Goal: Information Seeking & Learning: Learn about a topic

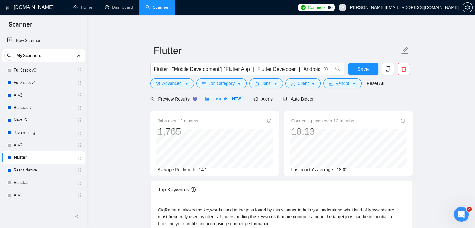
scroll to position [31, 0]
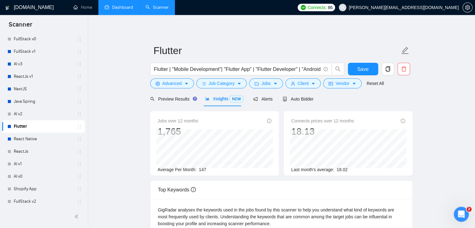
click at [118, 7] on link "Dashboard" at bounding box center [119, 7] width 28 height 5
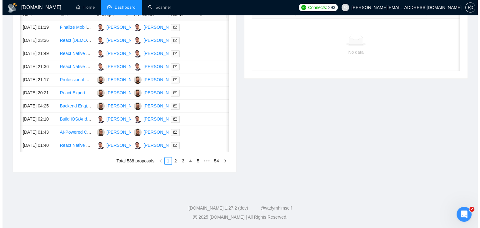
scroll to position [0, 10]
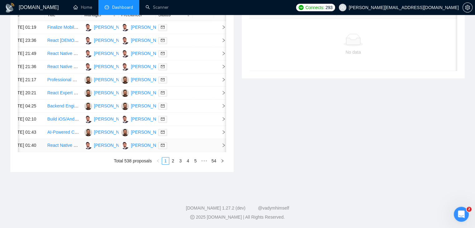
click at [210, 152] on td at bounding box center [203, 145] width 21 height 13
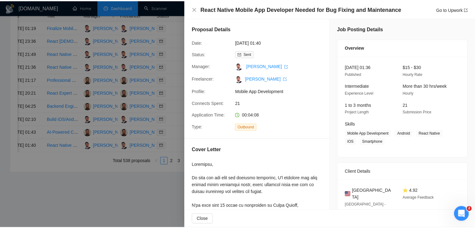
scroll to position [0, 0]
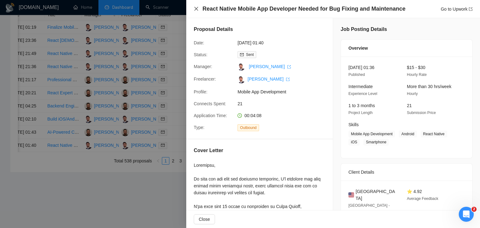
click at [197, 8] on icon "close" at bounding box center [196, 9] width 4 height 4
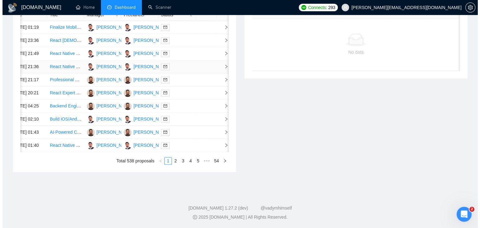
scroll to position [327, 0]
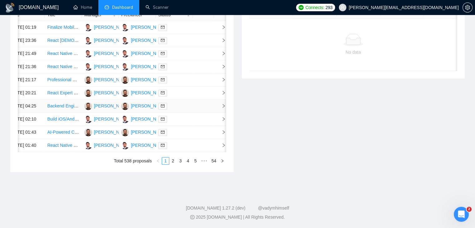
click at [218, 104] on span "right" at bounding box center [220, 106] width 9 height 4
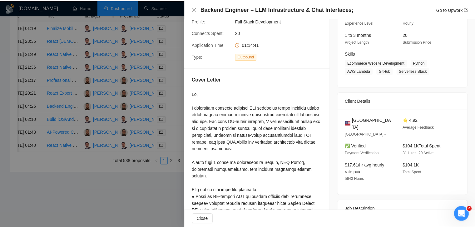
scroll to position [64, 0]
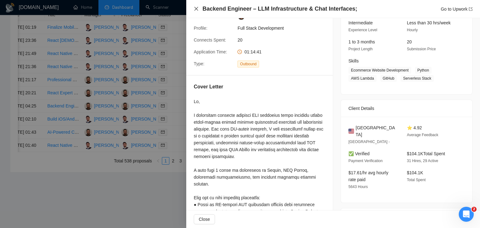
click at [195, 10] on icon "close" at bounding box center [196, 8] width 5 height 5
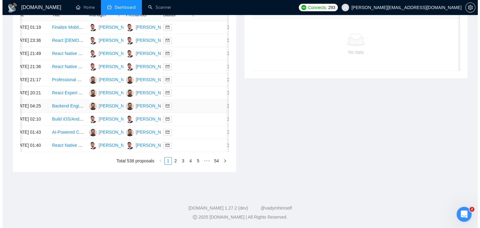
scroll to position [286, 0]
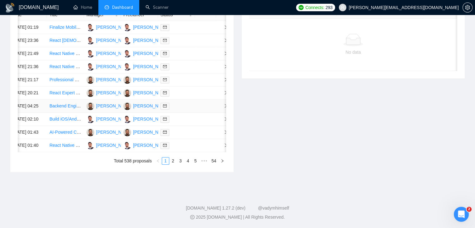
click at [212, 113] on td at bounding box center [205, 106] width 21 height 13
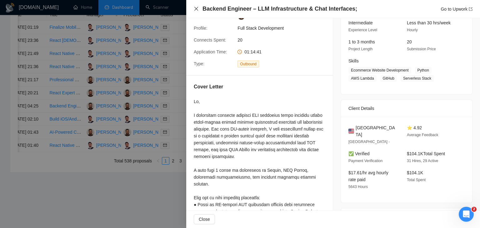
click at [197, 8] on icon "close" at bounding box center [196, 9] width 4 height 4
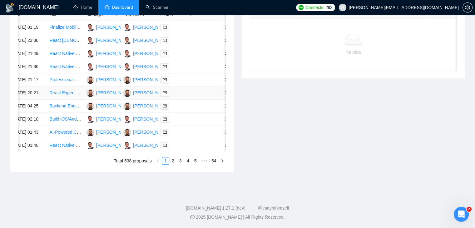
click at [203, 100] on td at bounding box center [205, 92] width 21 height 13
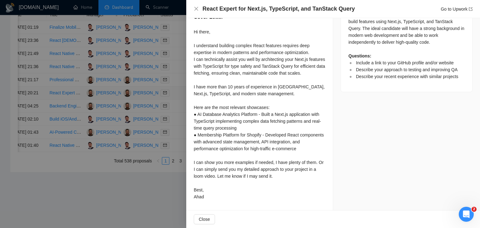
scroll to position [307, 0]
click at [196, 8] on icon "close" at bounding box center [196, 9] width 4 height 4
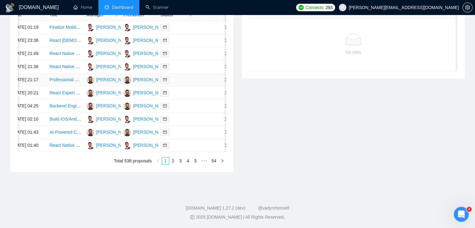
click at [202, 86] on td at bounding box center [205, 79] width 21 height 13
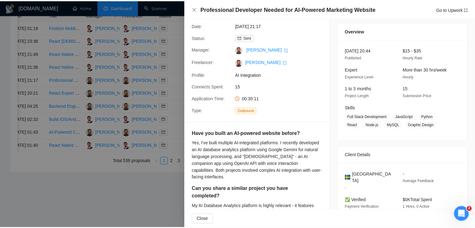
scroll to position [0, 0]
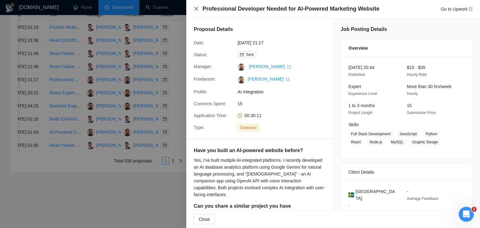
click at [196, 9] on icon "close" at bounding box center [196, 9] width 4 height 4
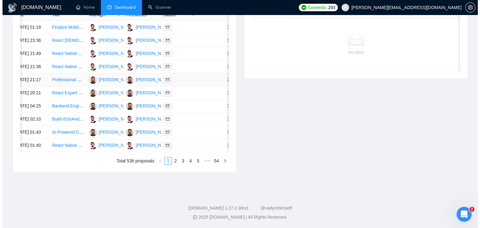
scroll to position [275, 0]
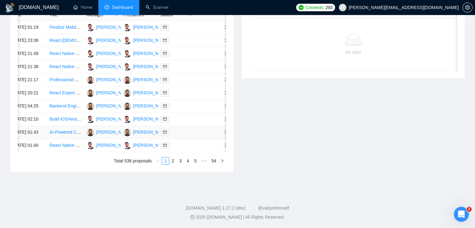
click at [215, 139] on td at bounding box center [205, 132] width 21 height 13
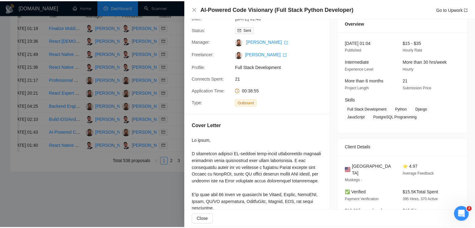
scroll to position [0, 0]
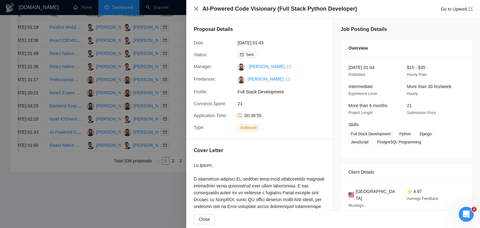
click at [196, 10] on icon "close" at bounding box center [196, 8] width 5 height 5
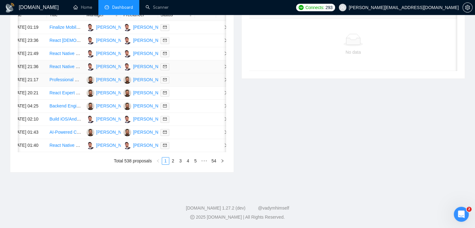
scroll to position [296, 0]
click at [173, 164] on link "2" at bounding box center [173, 160] width 7 height 7
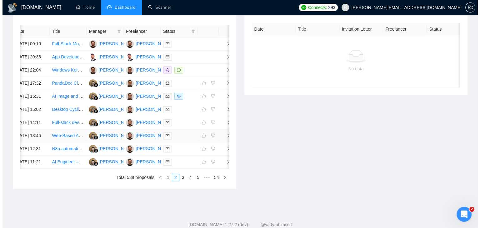
scroll to position [239, 0]
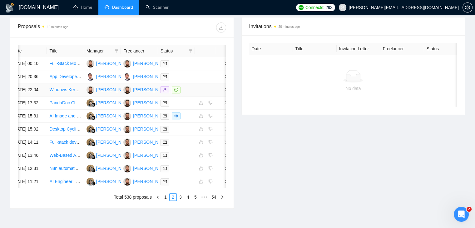
click at [217, 96] on td at bounding box center [222, 89] width 12 height 13
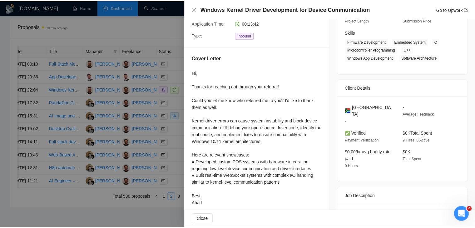
scroll to position [89, 0]
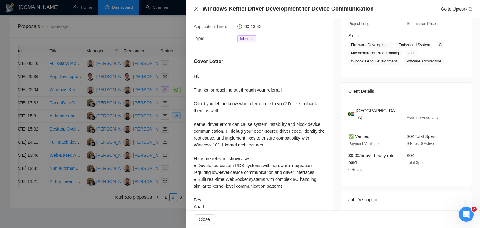
click at [195, 9] on icon "close" at bounding box center [196, 8] width 5 height 5
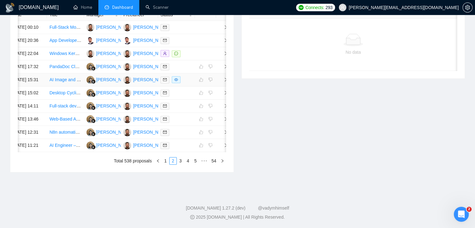
scroll to position [338, 0]
click at [164, 162] on link "1" at bounding box center [165, 160] width 7 height 7
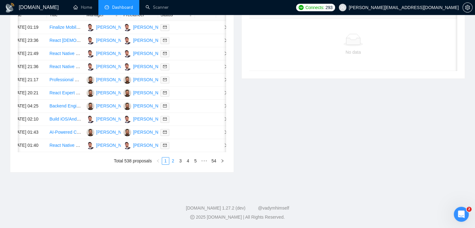
click at [175, 159] on link "2" at bounding box center [173, 160] width 7 height 7
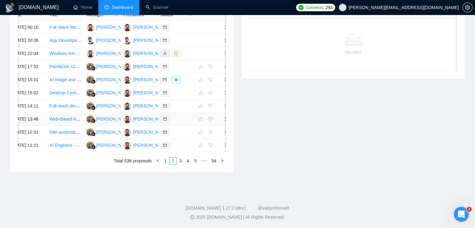
scroll to position [301, 0]
click at [166, 164] on link "1" at bounding box center [165, 160] width 7 height 7
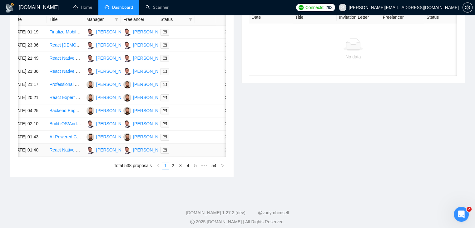
scroll to position [270, 0]
click at [172, 157] on td at bounding box center [176, 150] width 37 height 13
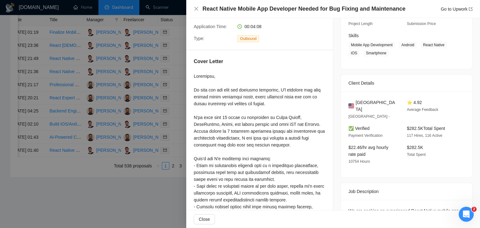
click at [196, 6] on div "React Native Mobile App Developer Needed for Bug Fixing and Maintenance Go to U…" at bounding box center [333, 9] width 279 height 8
click at [196, 9] on icon "close" at bounding box center [196, 8] width 5 height 5
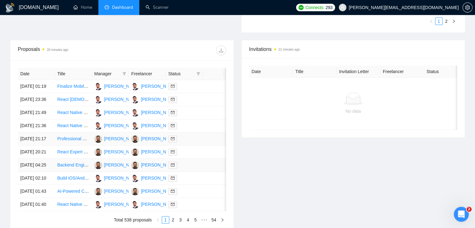
scroll to position [213, 0]
